Goal: Transaction & Acquisition: Purchase product/service

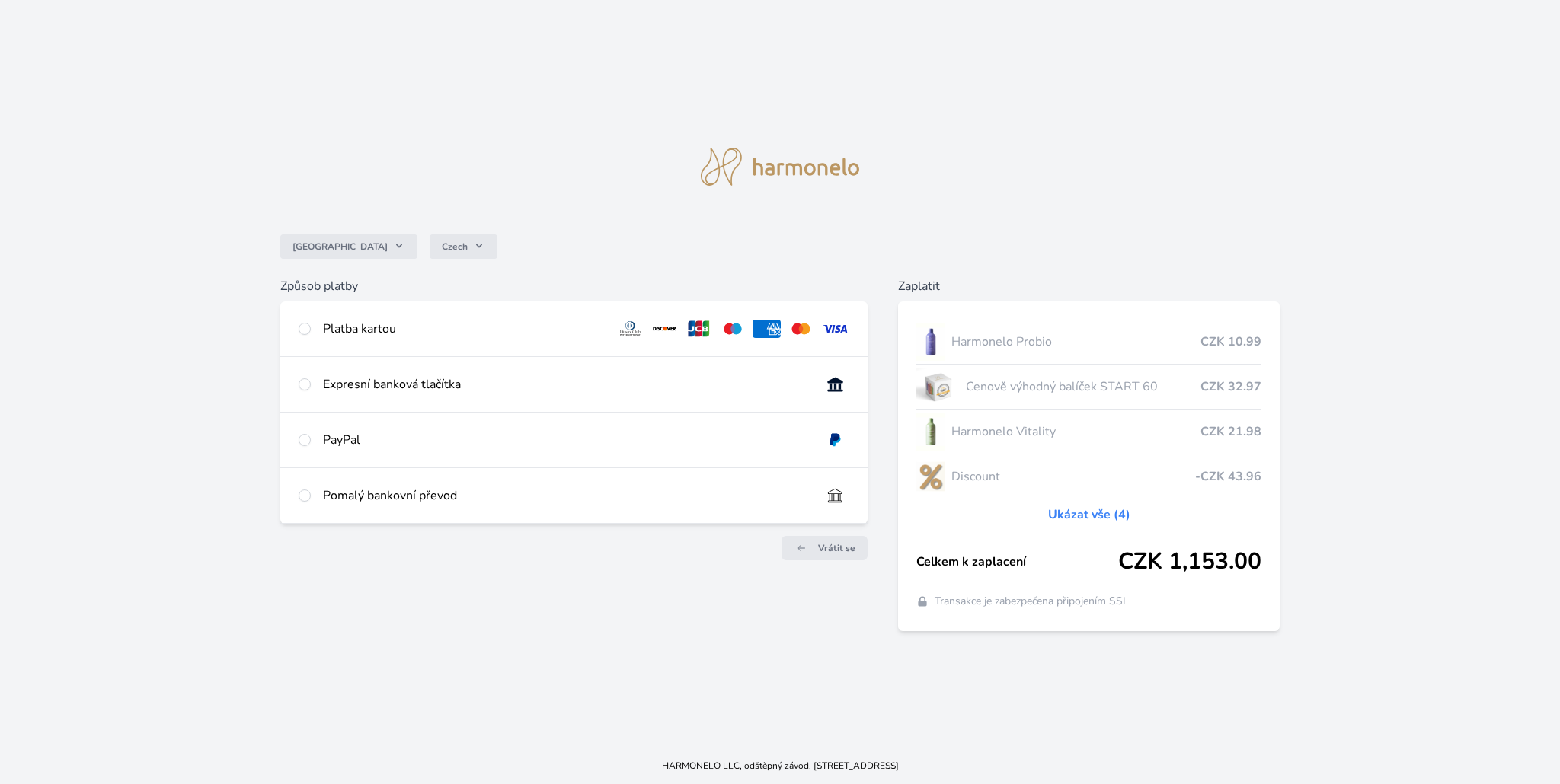
click at [401, 330] on div "Platba kartou" at bounding box center [463, 329] width 281 height 18
radio input "true"
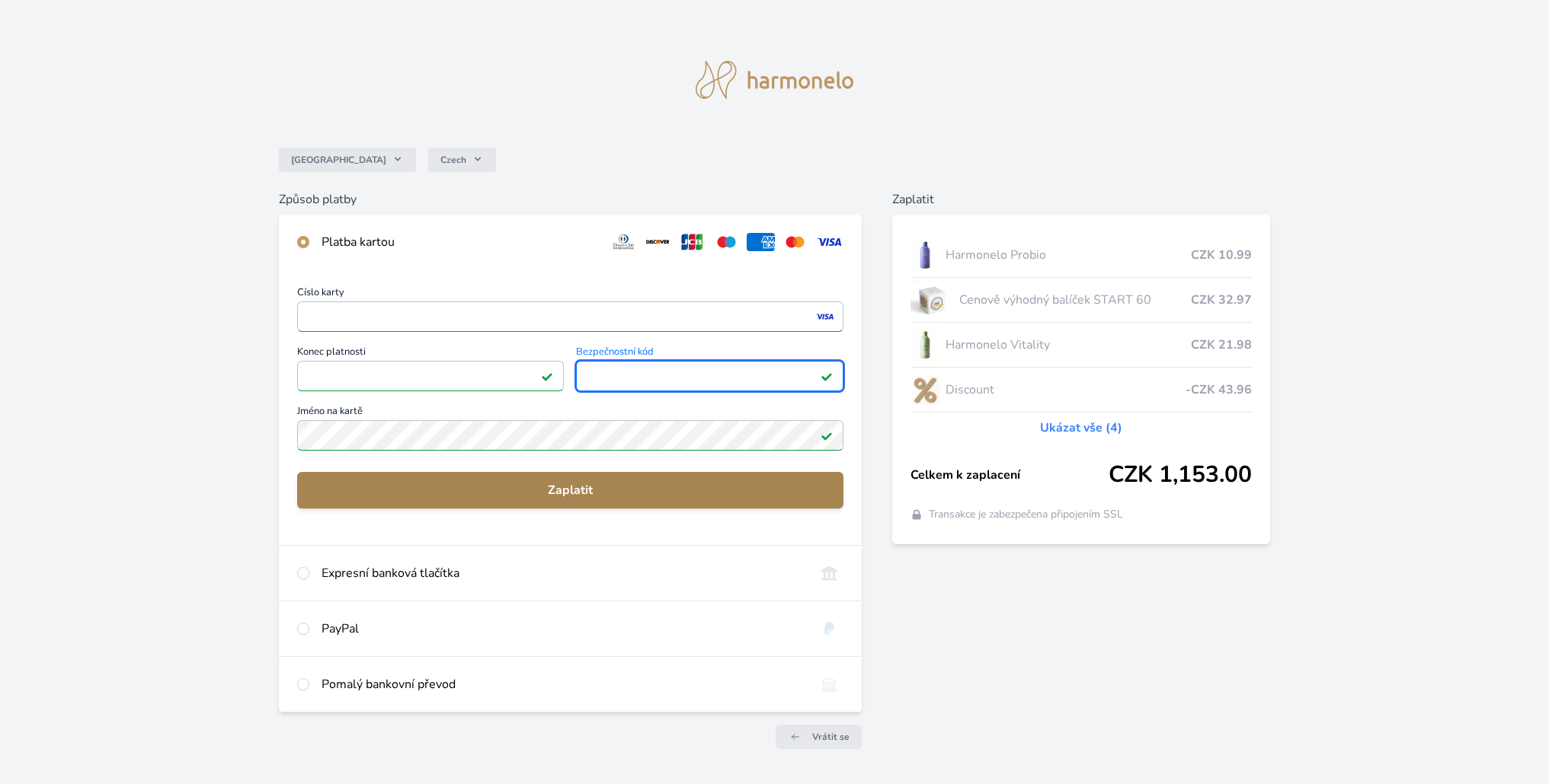
click at [699, 485] on span "Zaplatit" at bounding box center [570, 490] width 522 height 18
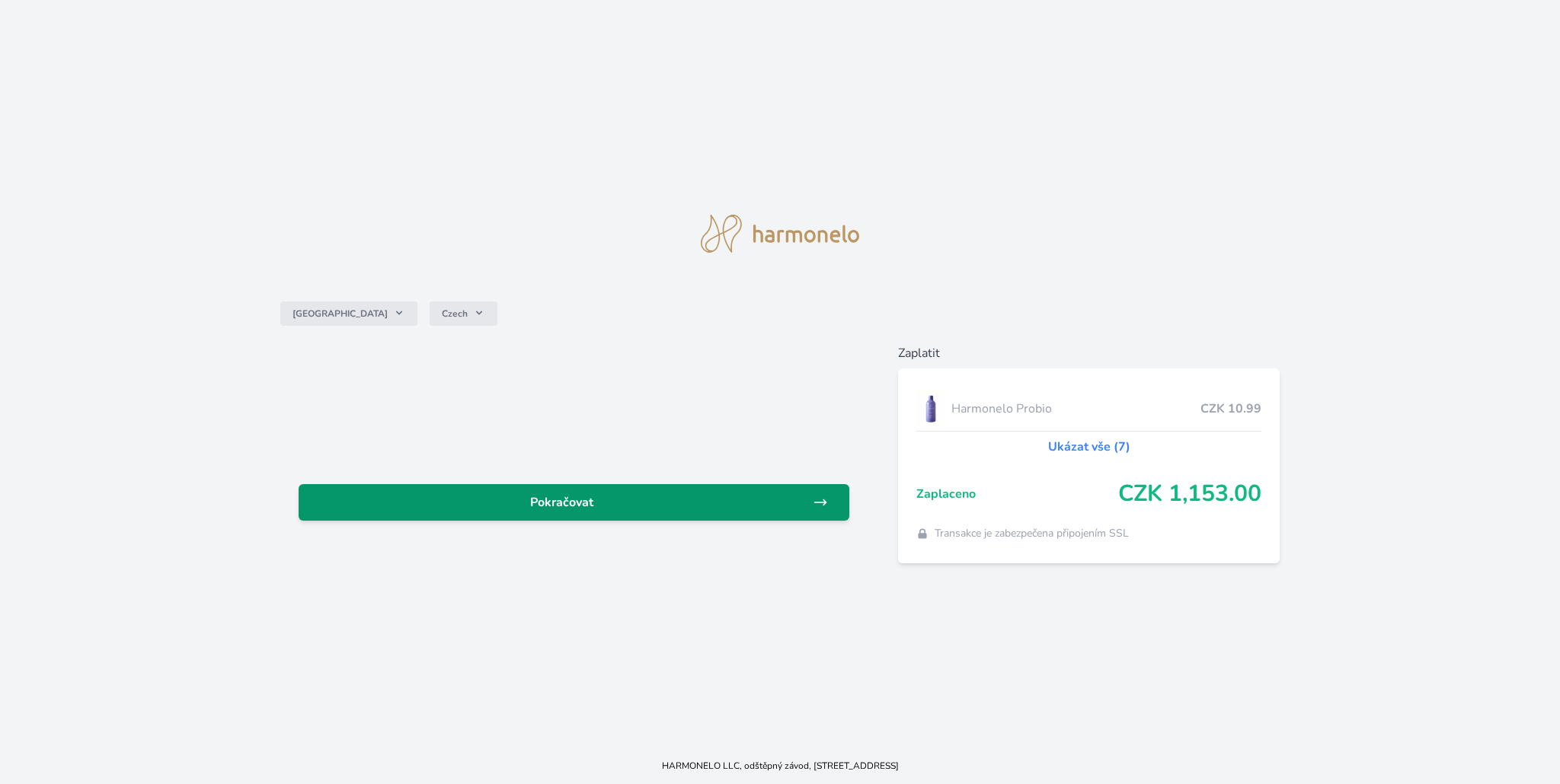
click at [803, 502] on span "Pokračovat" at bounding box center [561, 503] width 502 height 18
